Goal: Check status: Check status

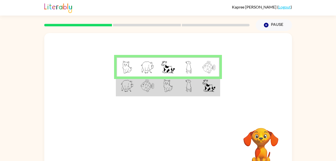
click at [134, 89] on td at bounding box center [127, 85] width 21 height 19
click at [132, 86] on img at bounding box center [127, 85] width 13 height 13
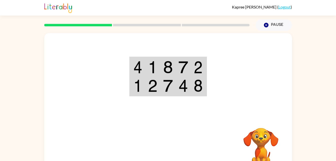
click at [206, 53] on div at bounding box center [168, 75] width 248 height 84
click at [204, 60] on td at bounding box center [198, 66] width 15 height 19
click at [199, 64] on img at bounding box center [198, 67] width 9 height 13
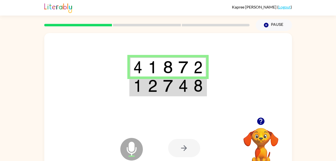
click at [184, 90] on img at bounding box center [183, 85] width 10 height 13
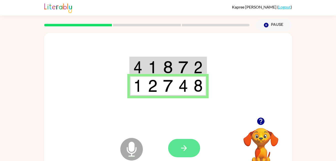
click at [191, 149] on button "button" at bounding box center [184, 148] width 32 height 18
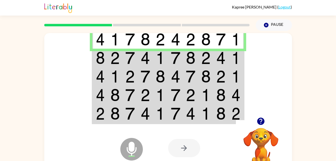
click at [150, 61] on img at bounding box center [146, 58] width 10 height 13
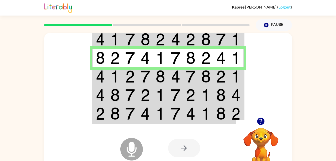
click at [221, 74] on img at bounding box center [221, 76] width 10 height 13
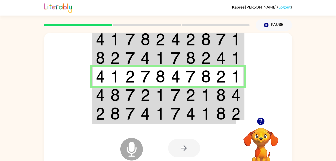
click at [197, 97] on td at bounding box center [190, 95] width 15 height 19
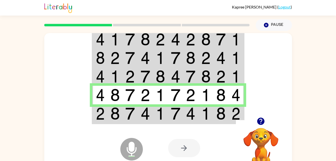
click at [150, 121] on div "Microphone The Microphone is here when it is your turn to talk Your browser mus…" at bounding box center [168, 148] width 248 height 56
click at [127, 117] on img at bounding box center [130, 113] width 10 height 13
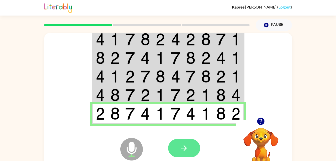
click at [182, 150] on icon "button" at bounding box center [184, 147] width 9 height 9
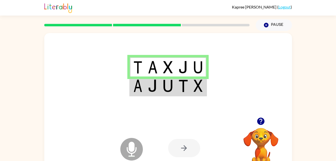
click at [175, 82] on td at bounding box center [167, 85] width 15 height 19
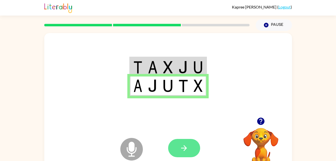
click at [192, 148] on button "button" at bounding box center [184, 148] width 32 height 18
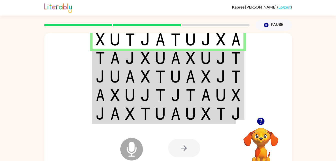
click at [235, 64] on img at bounding box center [235, 58] width 9 height 13
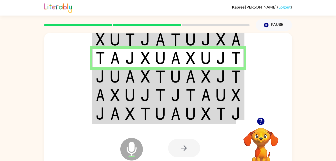
click at [119, 76] on img at bounding box center [115, 76] width 10 height 13
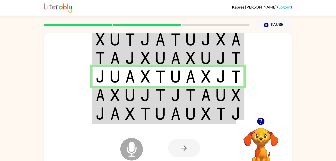
click at [185, 97] on td at bounding box center [190, 95] width 15 height 19
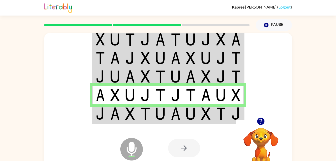
click at [116, 118] on img at bounding box center [115, 113] width 10 height 13
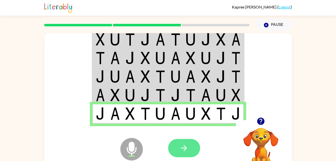
click at [178, 150] on button "button" at bounding box center [184, 148] width 32 height 18
